Goal: Information Seeking & Learning: Learn about a topic

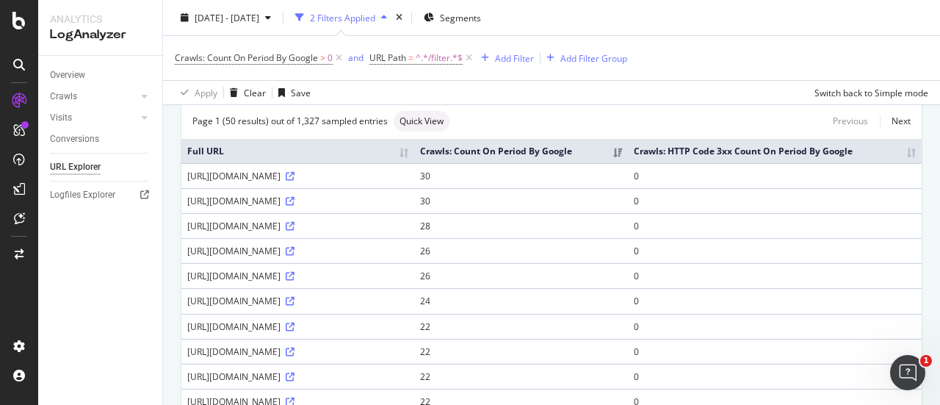
scroll to position [101, 0]
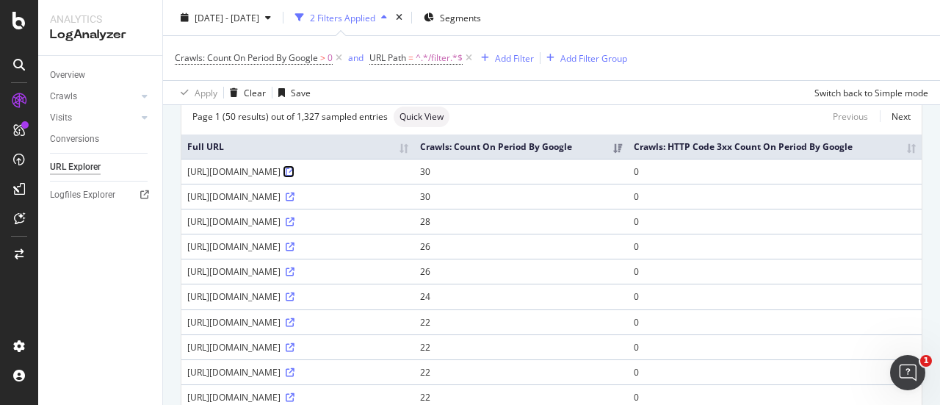
click at [286, 176] on icon at bounding box center [290, 171] width 9 height 9
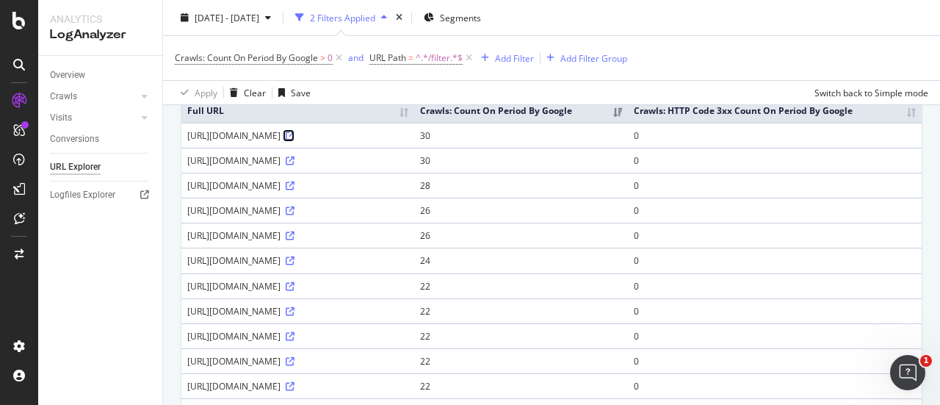
scroll to position [138, 0]
click at [294, 189] on icon at bounding box center [290, 185] width 9 height 9
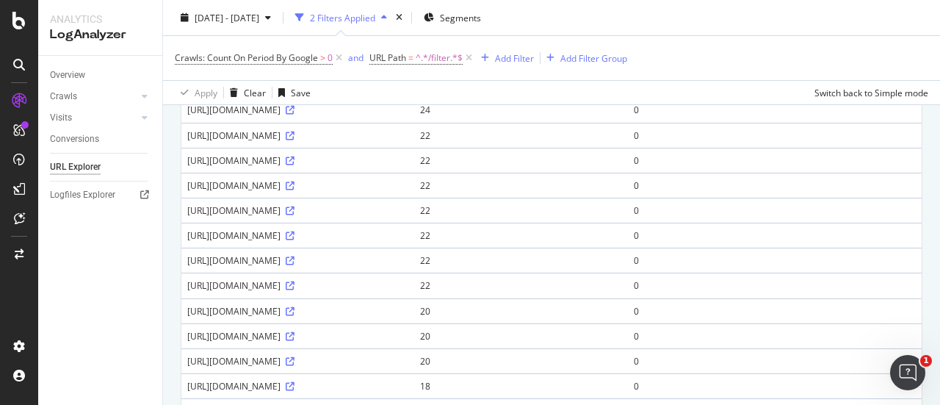
scroll to position [317, 0]
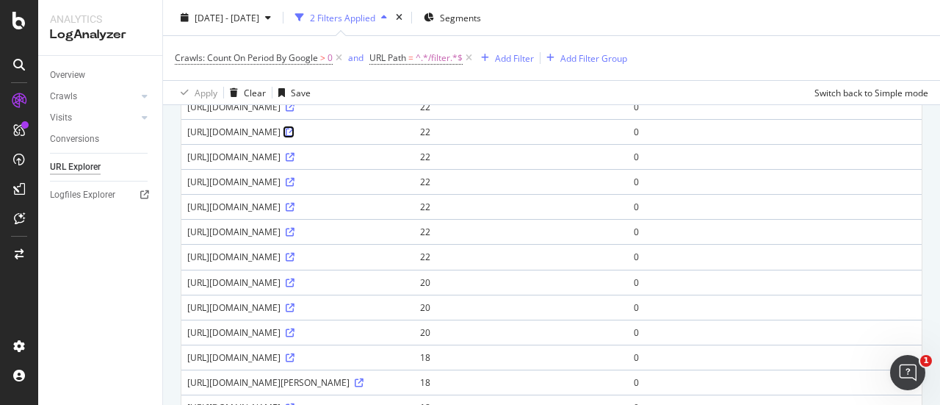
click at [286, 137] on icon at bounding box center [290, 132] width 9 height 9
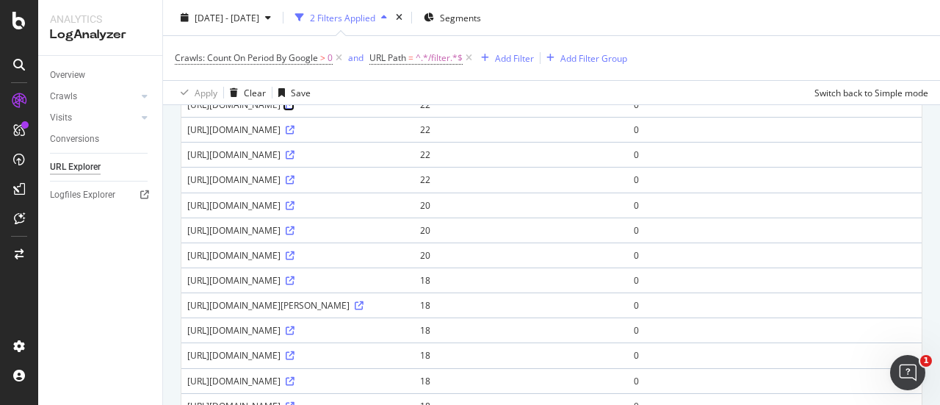
click at [294, 109] on icon at bounding box center [290, 105] width 9 height 9
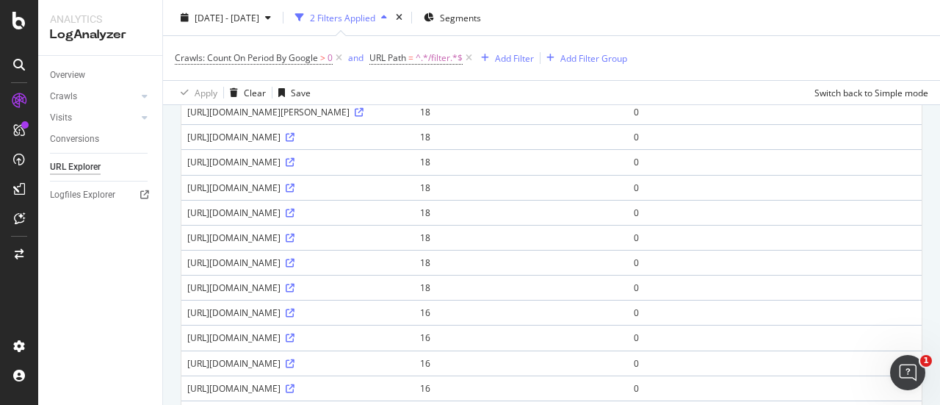
scroll to position [587, 0]
click at [294, 41] on icon at bounding box center [290, 36] width 9 height 9
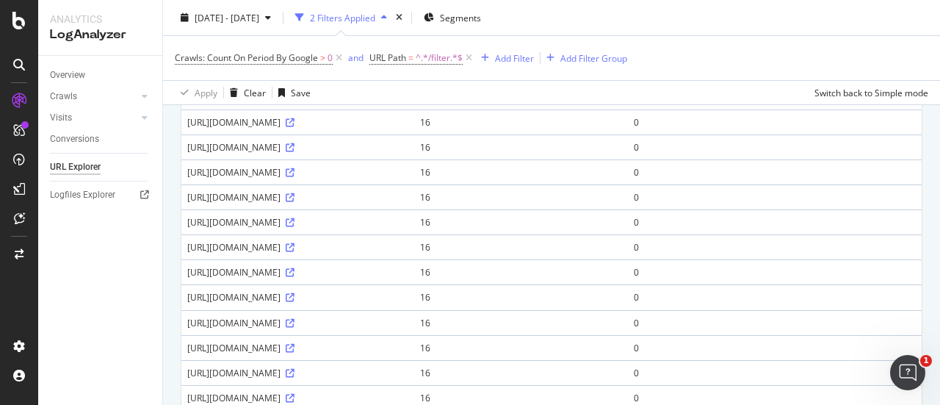
scroll to position [828, 0]
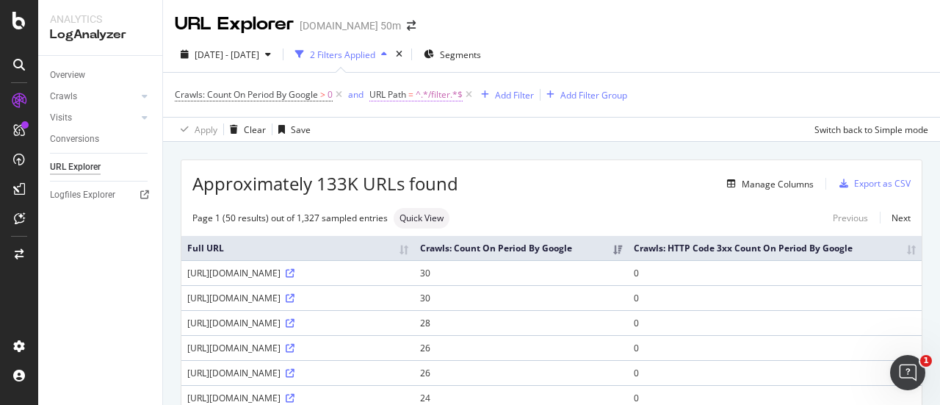
click at [422, 95] on span "^.*/filter.*$" at bounding box center [439, 94] width 47 height 21
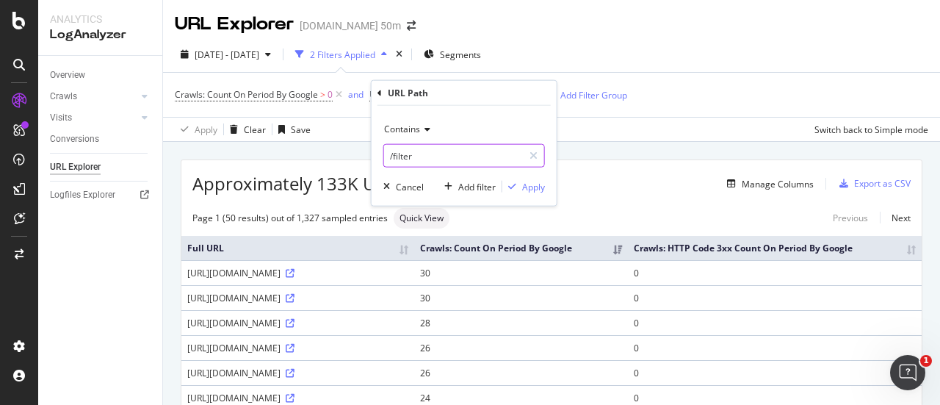
click at [422, 152] on input "/filter" at bounding box center [453, 155] width 139 height 23
paste input "[URL][DOMAIN_NAME]"
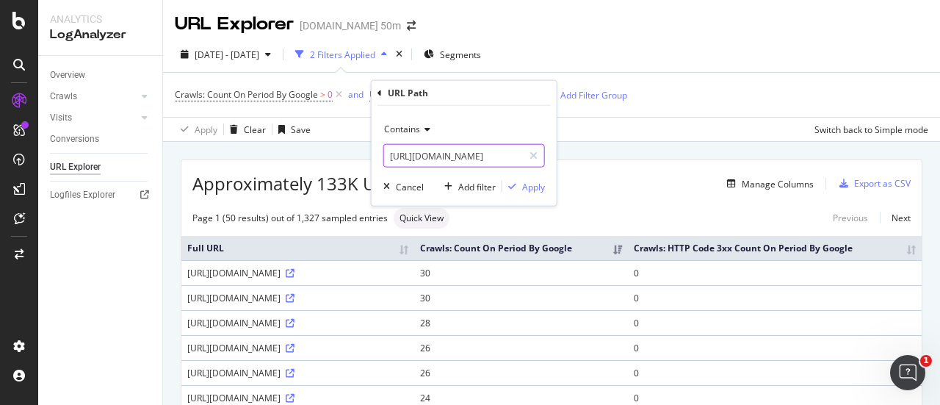
drag, startPoint x: 506, startPoint y: 156, endPoint x: 550, endPoint y: 156, distance: 44.1
click at [550, 156] on div "Contains [URL][DOMAIN_NAME] Cancel Add filter Apply" at bounding box center [464, 156] width 185 height 100
drag, startPoint x: 450, startPoint y: 154, endPoint x: 383, endPoint y: 158, distance: 67.7
click at [383, 158] on div "[URL][DOMAIN_NAME]" at bounding box center [464, 155] width 162 height 23
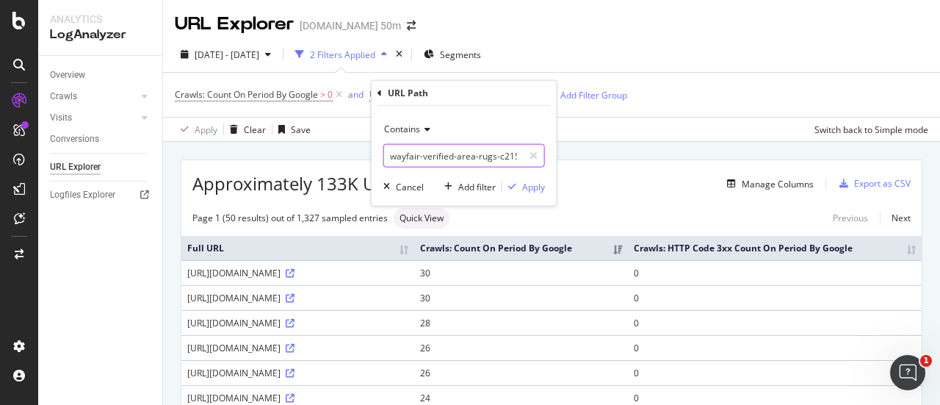
drag, startPoint x: 460, startPoint y: 156, endPoint x: 370, endPoint y: 153, distance: 89.6
click at [371, 153] on div "URL Path Contains wayfair-verified-area-rugs-c215386-a160735~579586 Cancel Add …" at bounding box center [464, 143] width 187 height 126
type input "c215386-a160735~579586"
click at [539, 186] on div "Apply" at bounding box center [533, 186] width 23 height 12
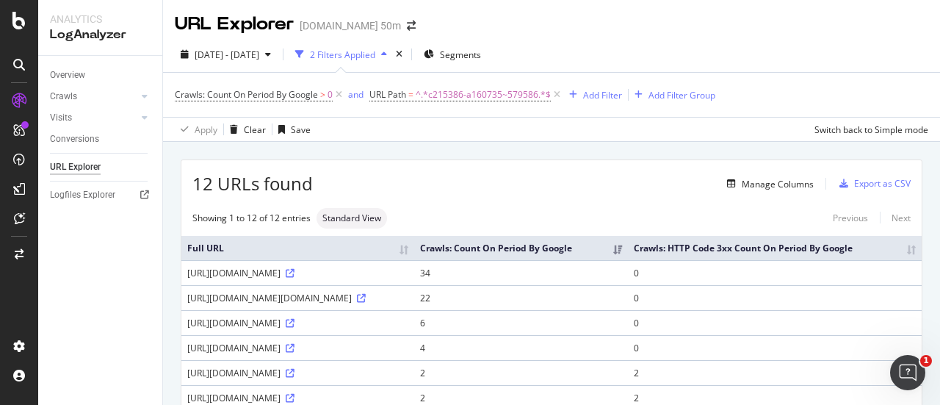
scroll to position [154, 0]
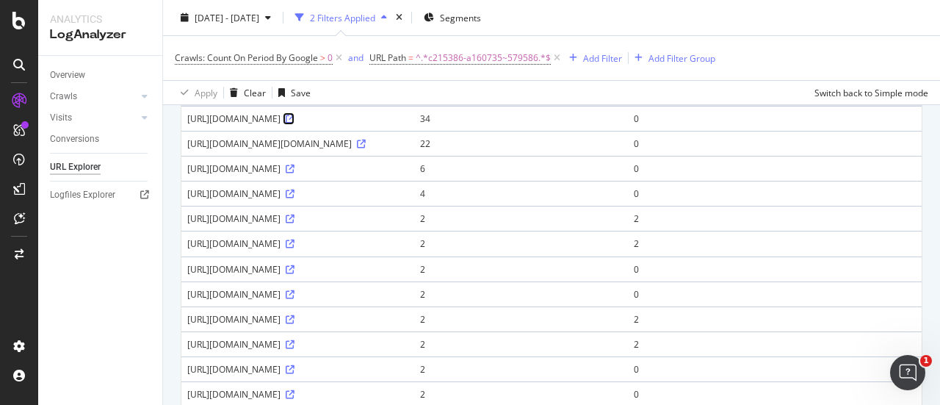
click at [294, 123] on icon at bounding box center [290, 119] width 9 height 9
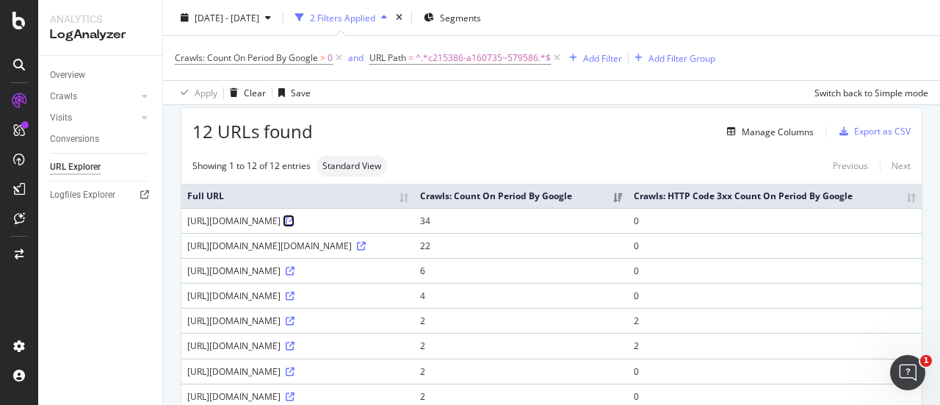
scroll to position [0, 0]
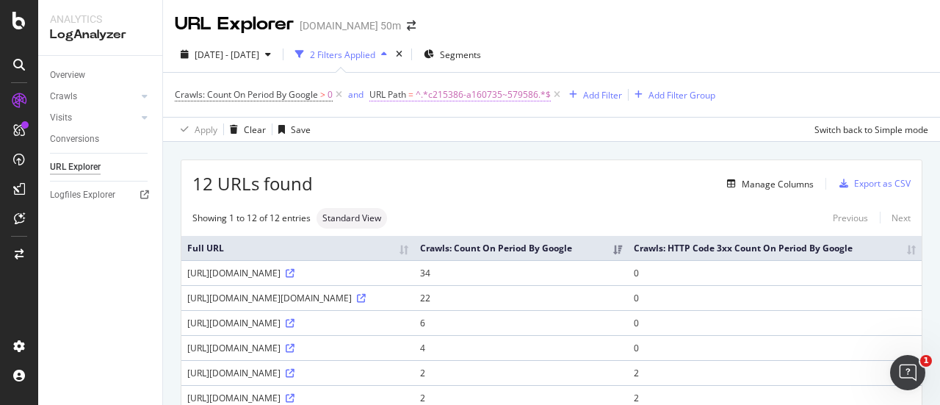
click at [485, 97] on span "^.*c215386-a160735~579586.*$" at bounding box center [483, 94] width 135 height 21
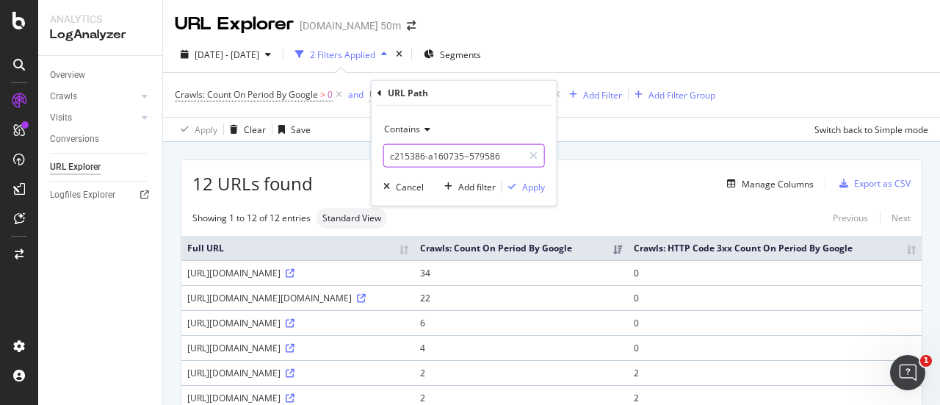
click at [441, 153] on input "c215386-a160735~579586" at bounding box center [453, 155] width 139 height 23
paste input "filters/lighting/sb3/ceiling-fans"
type input "filters/lighting/sb3/ceiling-fans"
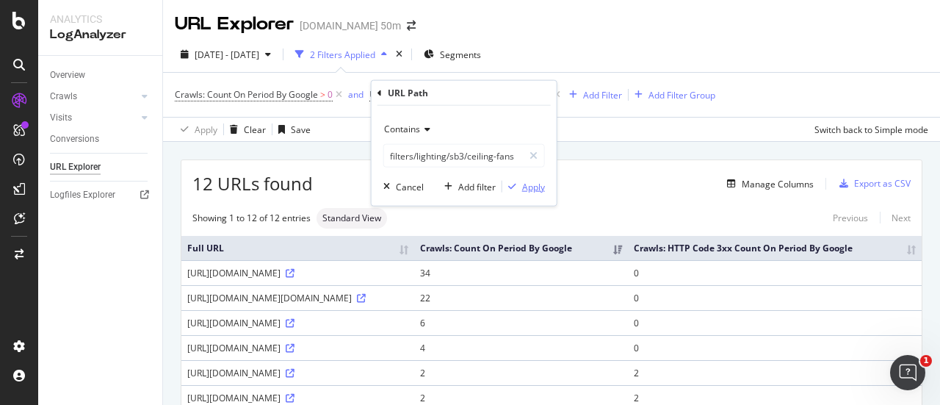
click at [533, 184] on div "Apply" at bounding box center [533, 186] width 23 height 12
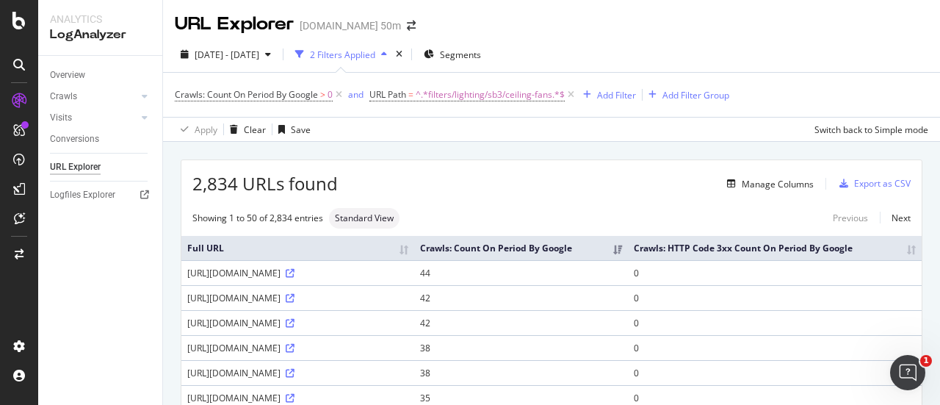
click at [769, 171] on div "2,834 URLs found Manage Columns Export as CSV" at bounding box center [551, 178] width 740 height 36
click at [770, 180] on div "Manage Columns" at bounding box center [778, 184] width 72 height 12
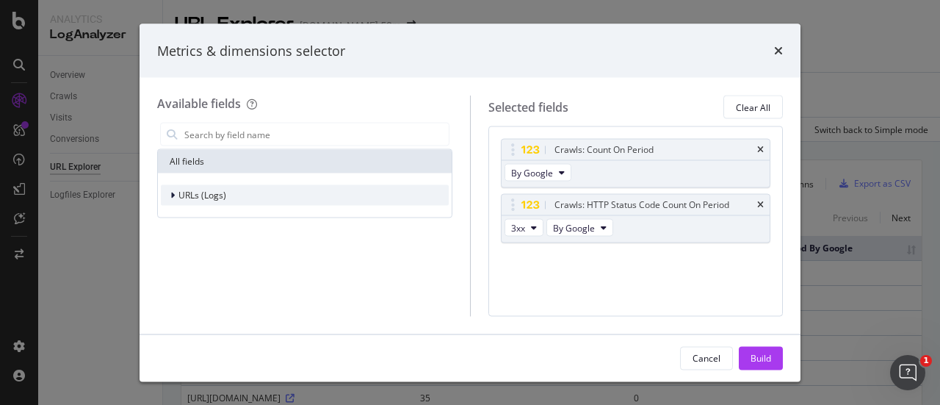
click at [206, 197] on span "URLs (Logs)" at bounding box center [202, 195] width 48 height 12
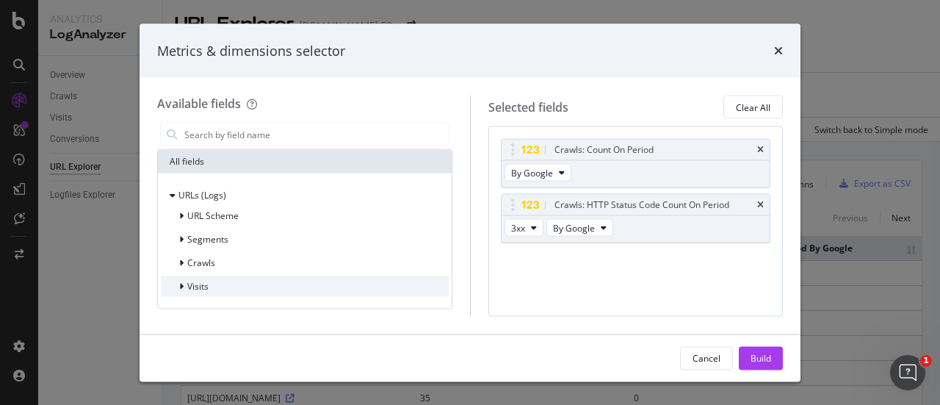
click at [214, 289] on div "Visits" at bounding box center [305, 286] width 288 height 21
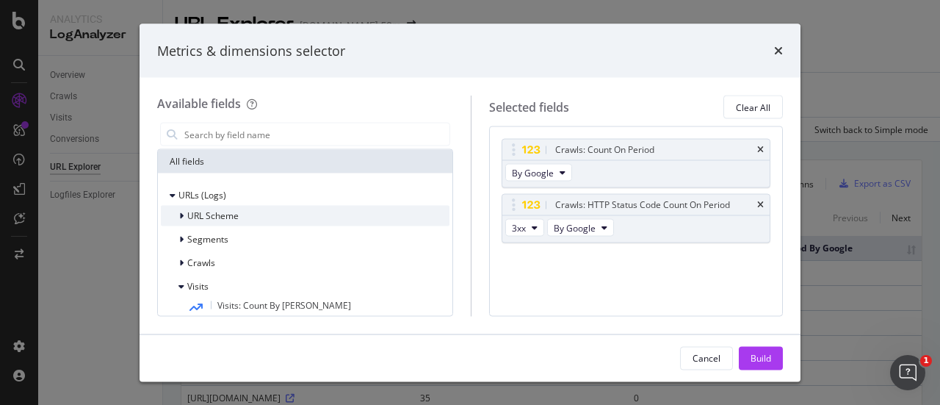
click at [245, 211] on div "URL Scheme" at bounding box center [305, 216] width 289 height 21
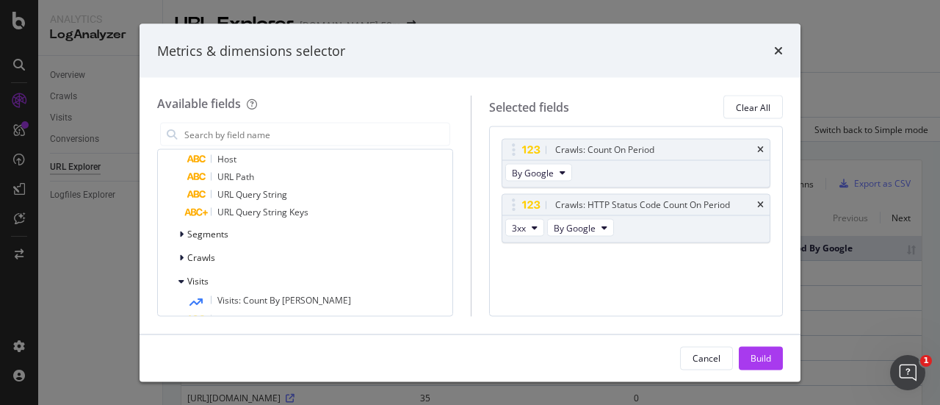
scroll to position [136, 0]
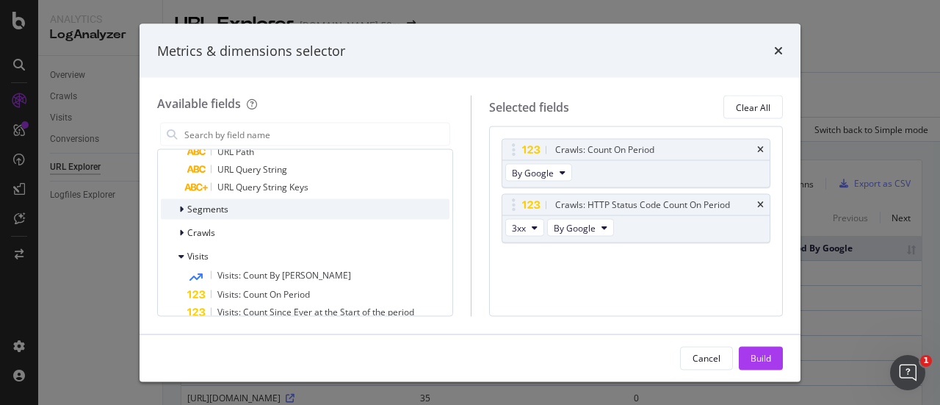
click at [300, 213] on div "Segments" at bounding box center [305, 209] width 289 height 21
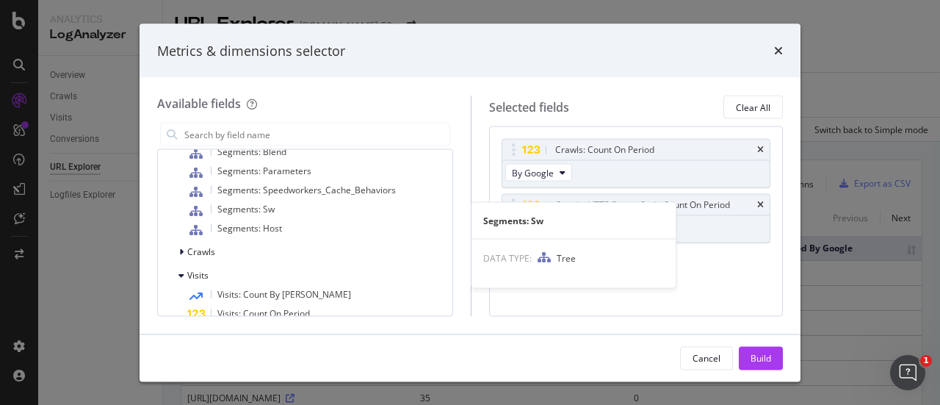
scroll to position [410, 0]
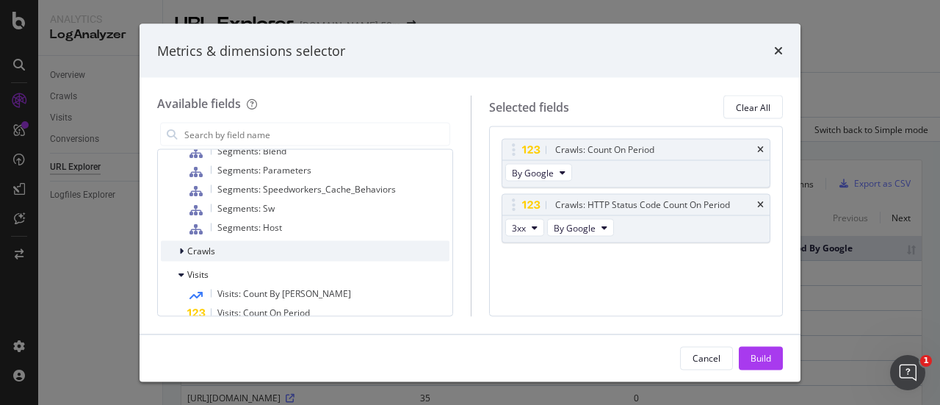
click at [269, 253] on div "Crawls" at bounding box center [305, 251] width 289 height 21
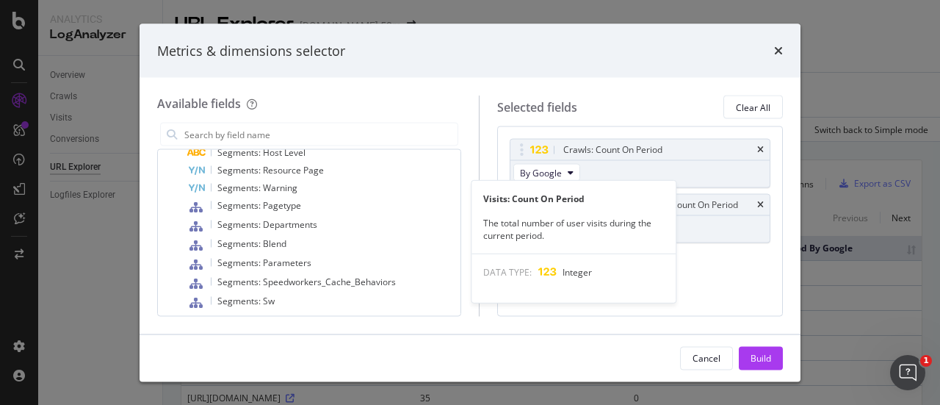
scroll to position [0, 0]
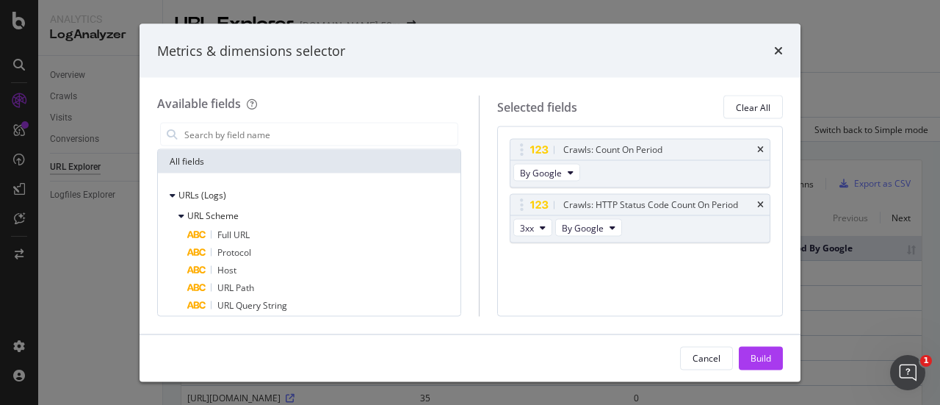
click at [343, 185] on div "URLs (Logs)" at bounding box center [309, 195] width 297 height 21
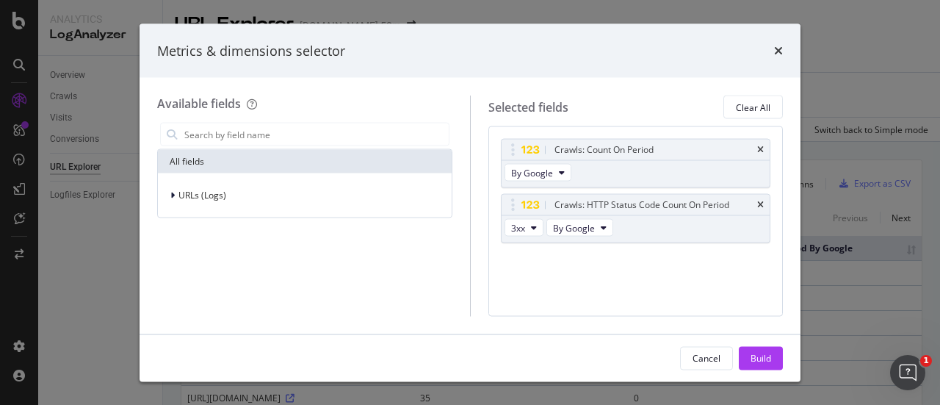
click at [638, 57] on div "Metrics & dimensions selector" at bounding box center [470, 50] width 626 height 19
click at [777, 48] on icon "times" at bounding box center [778, 51] width 9 height 12
